Goal: Check status: Check status

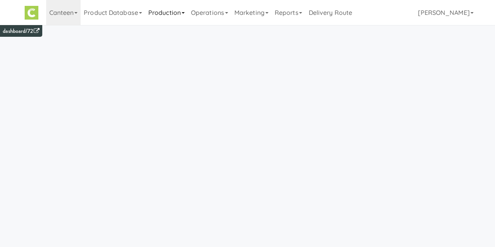
click at [166, 12] on link "Production" at bounding box center [166, 12] width 43 height 25
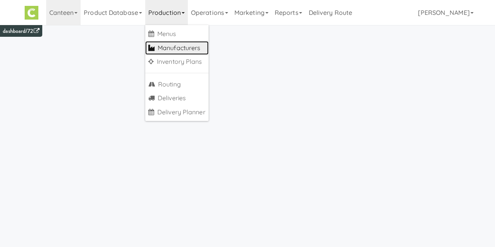
click at [170, 53] on link "Manufacturers" at bounding box center [176, 48] width 63 height 14
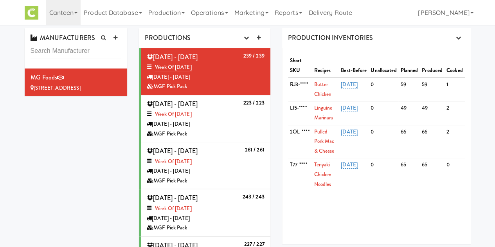
click at [242, 129] on div "MGF Pick Pack" at bounding box center [206, 134] width 118 height 10
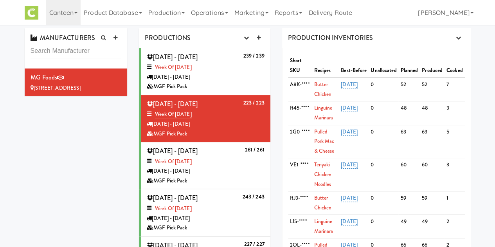
click at [257, 176] on div "MGF Pick Pack" at bounding box center [206, 181] width 118 height 10
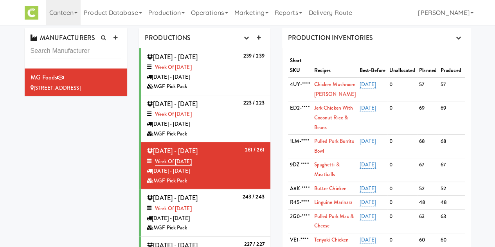
click at [203, 74] on div "[DATE] - [DATE]" at bounding box center [206, 77] width 118 height 10
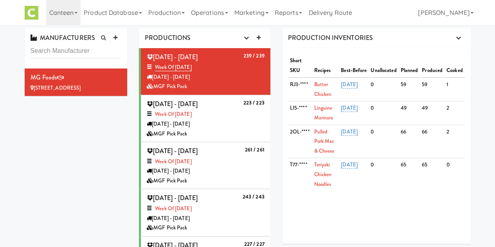
click at [246, 161] on div "Week of [DATE]" at bounding box center [206, 162] width 118 height 10
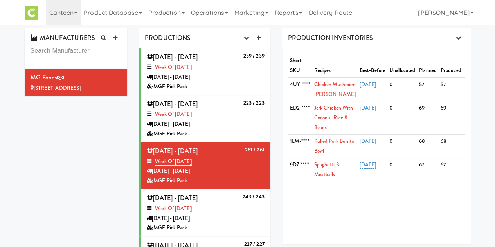
click at [217, 205] on div "Week of [DATE]" at bounding box center [206, 209] width 118 height 10
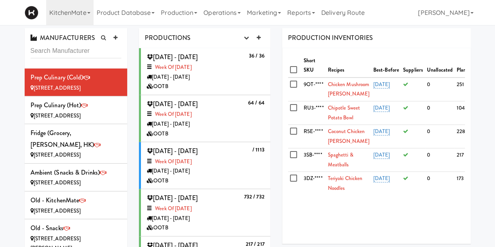
scroll to position [333, 0]
